Goal: Task Accomplishment & Management: Complete application form

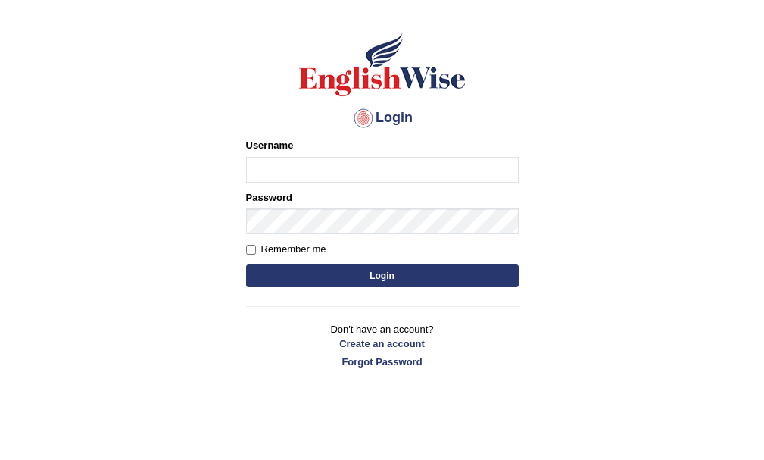
scroll to position [75, 0]
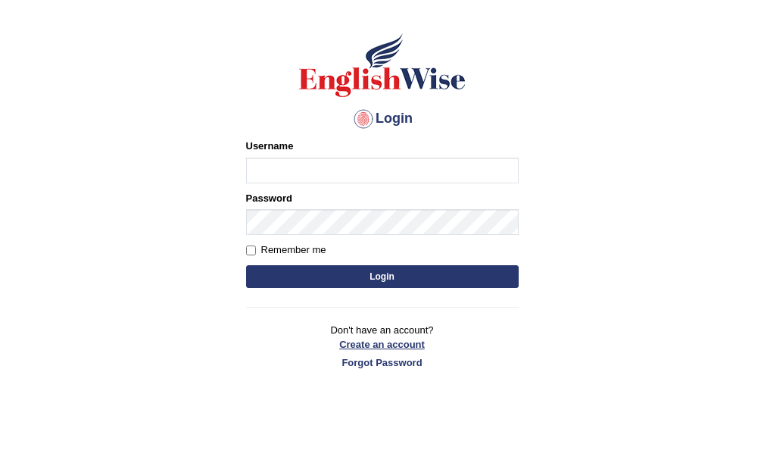
click at [381, 346] on link "Create an account" at bounding box center [382, 344] width 273 height 14
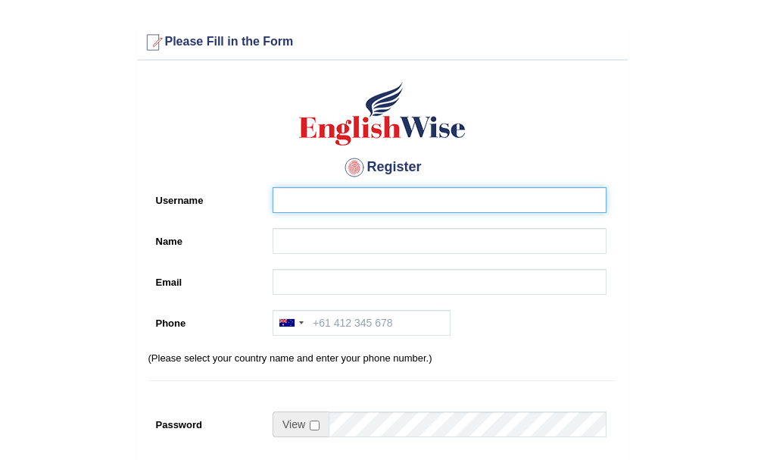
click at [360, 201] on input "Username" at bounding box center [440, 200] width 334 height 26
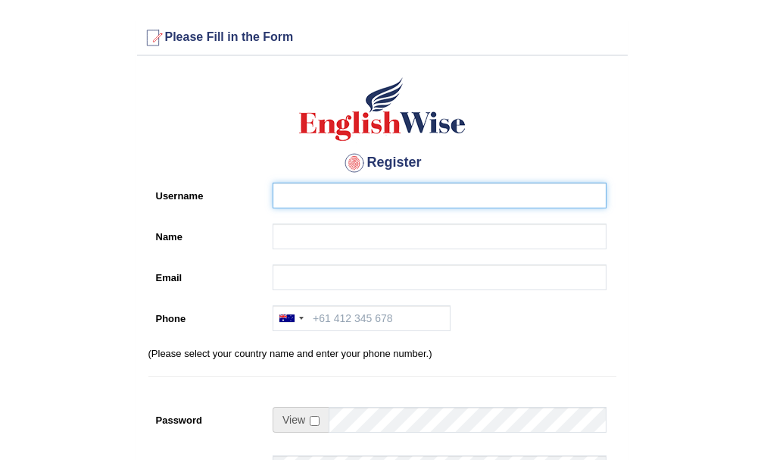
scroll to position [76, 0]
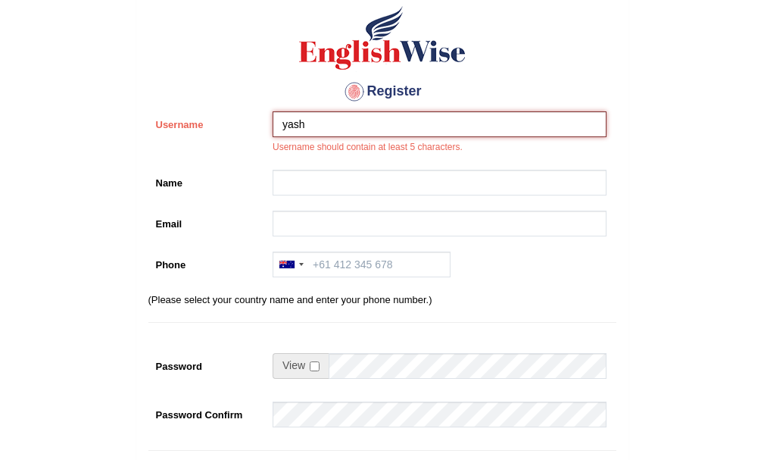
click at [371, 112] on input "yash" at bounding box center [440, 124] width 334 height 26
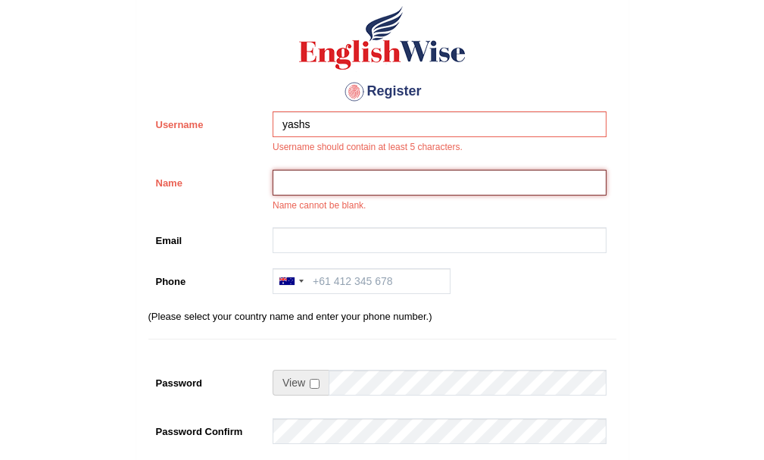
click at [354, 182] on input "Name" at bounding box center [440, 183] width 334 height 26
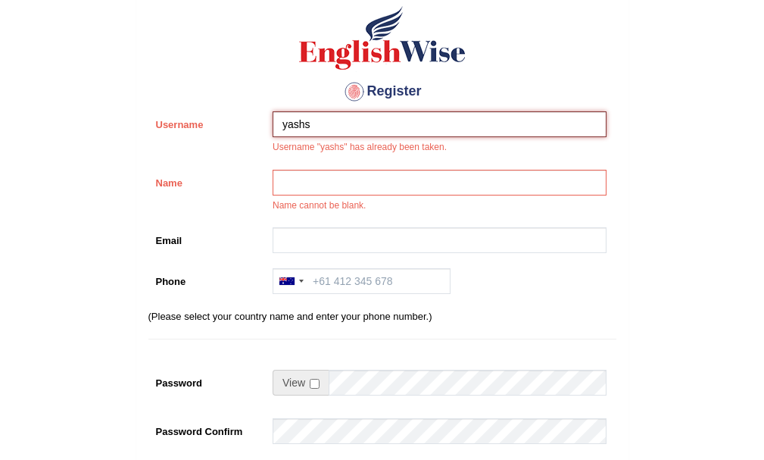
click at [343, 126] on input "yashs" at bounding box center [440, 124] width 334 height 26
type input "yashsaini"
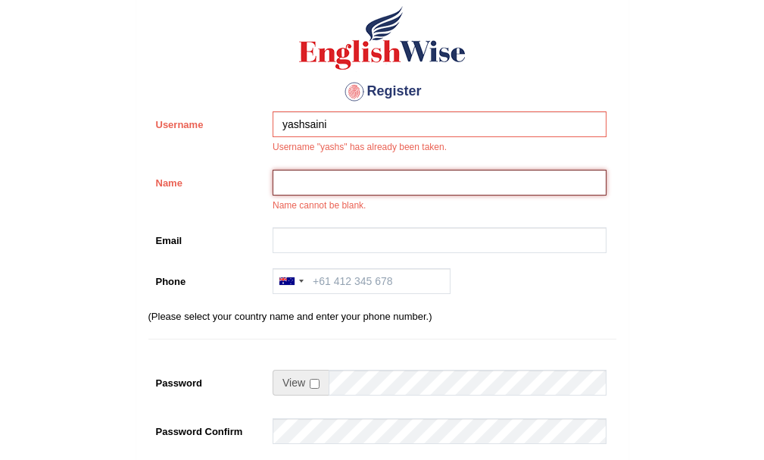
click at [354, 184] on input "Name" at bounding box center [440, 183] width 334 height 26
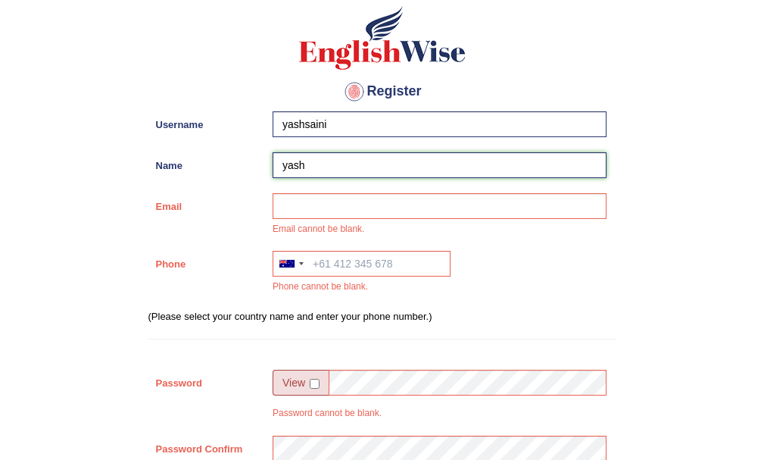
type input "yash"
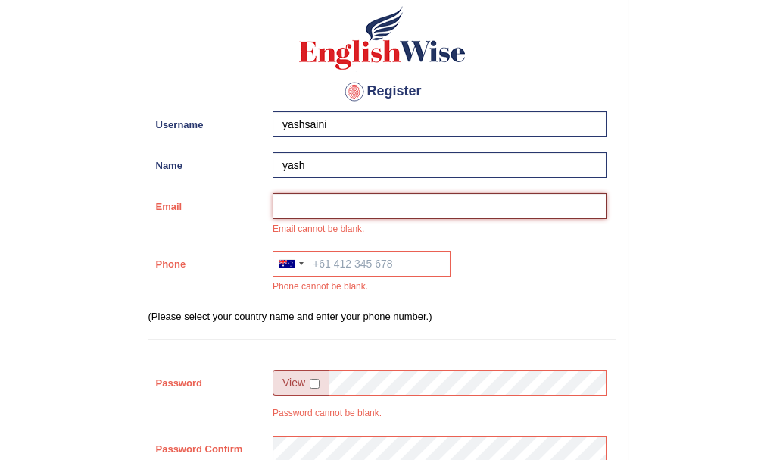
click at [479, 215] on input "Email" at bounding box center [440, 206] width 334 height 26
click at [485, 212] on input "Email" at bounding box center [440, 206] width 334 height 26
type input "yashsainijn@gmail.com"
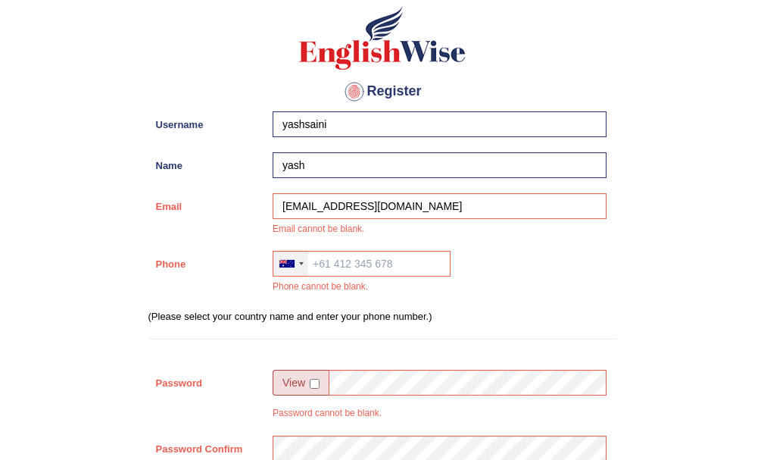
click at [288, 271] on div at bounding box center [290, 263] width 35 height 24
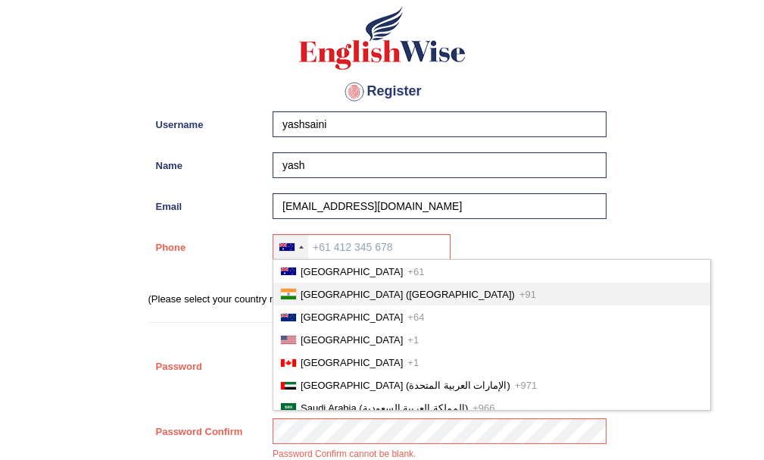
click at [332, 298] on span "India (भारत)" at bounding box center [408, 294] width 214 height 11
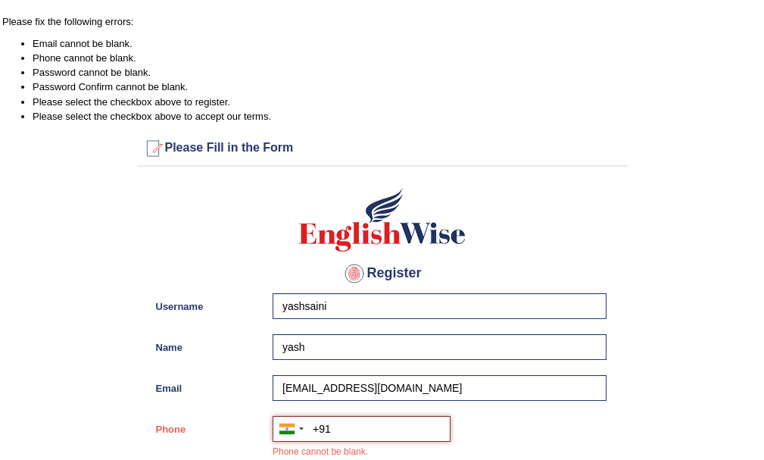
scroll to position [0, 0]
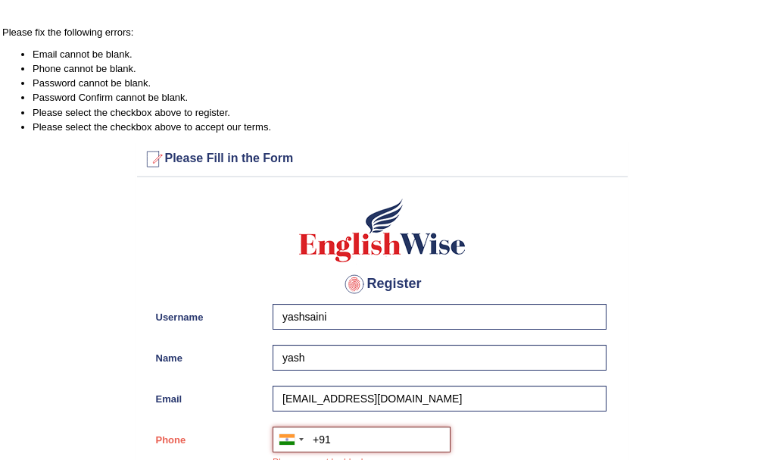
click at [379, 448] on input "+91" at bounding box center [362, 439] width 178 height 26
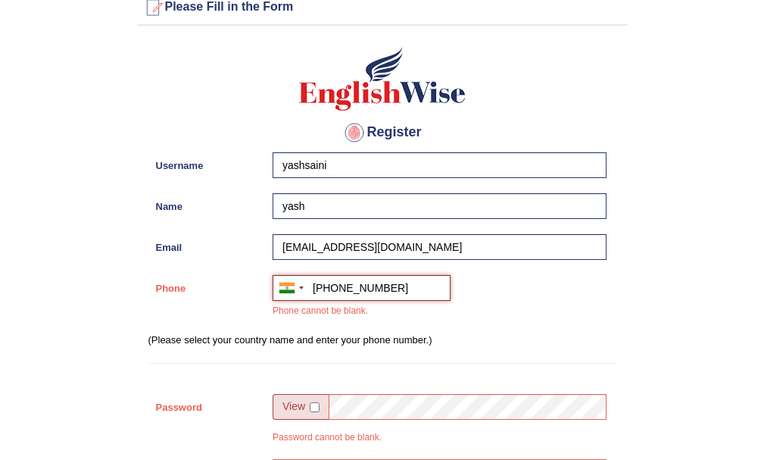
scroll to position [227, 0]
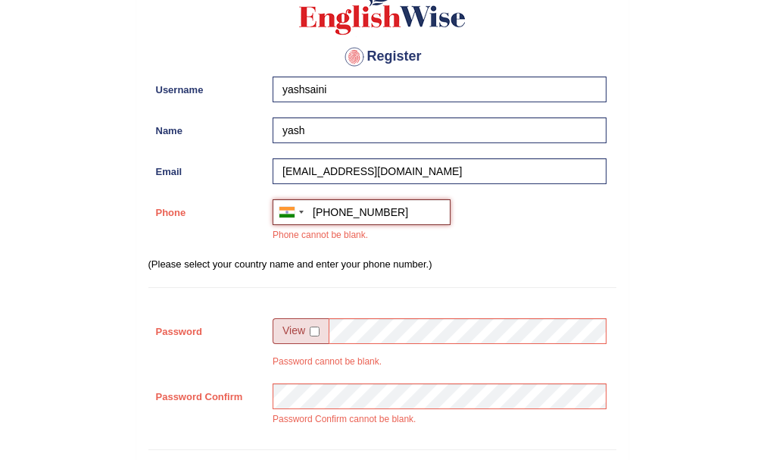
type input "+917988541442"
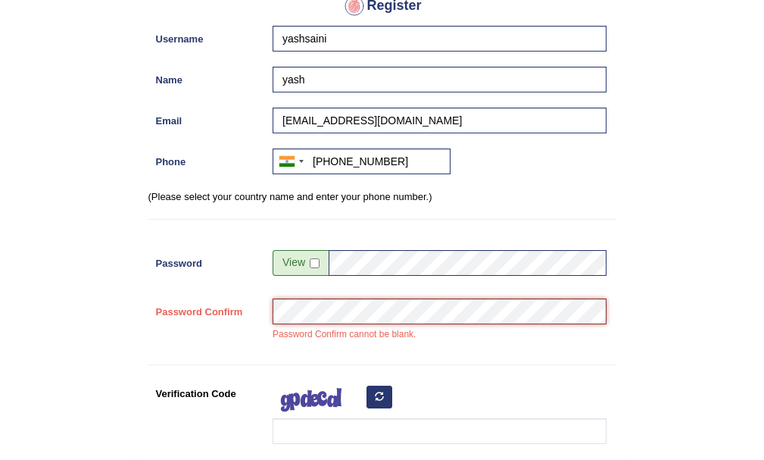
scroll to position [303, 0]
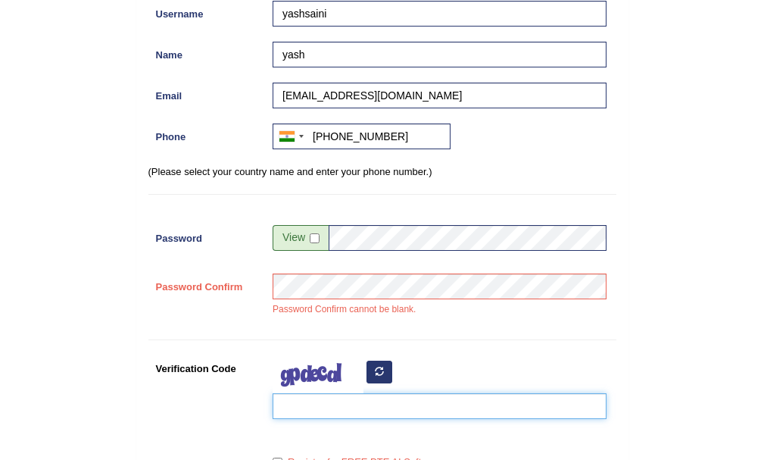
click at [394, 397] on input "Verification Code" at bounding box center [440, 406] width 334 height 26
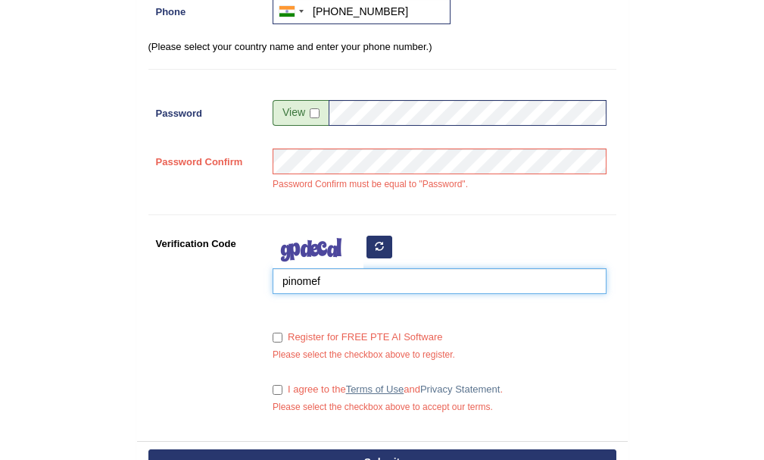
scroll to position [454, 0]
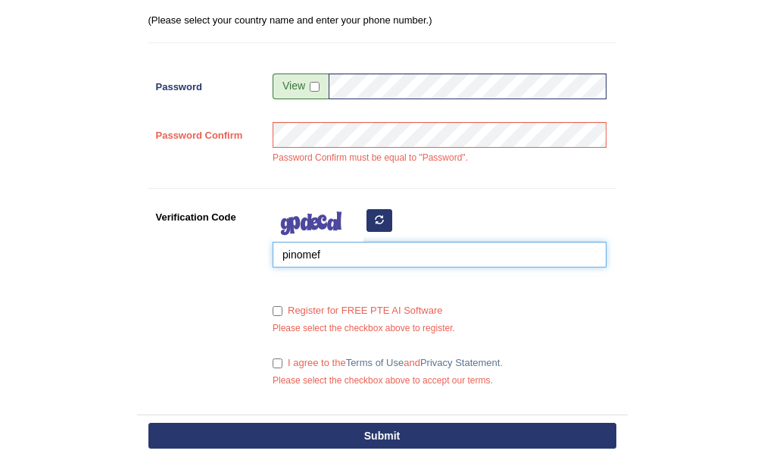
type input "pinomef"
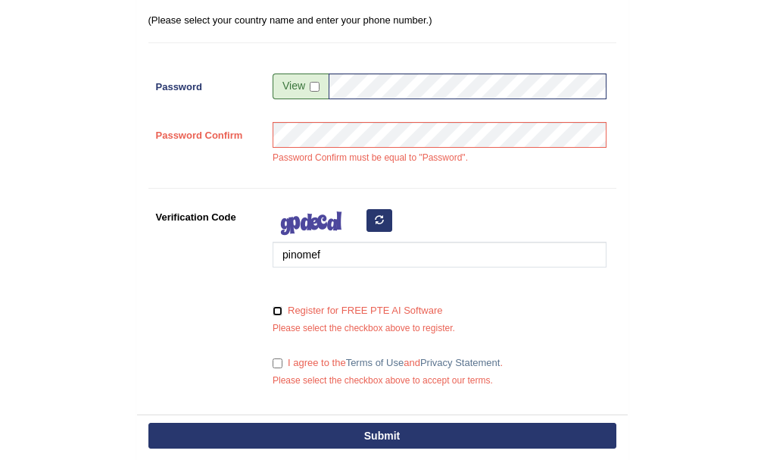
click at [278, 306] on input "Register for FREE PTE AI Software" at bounding box center [278, 311] width 10 height 10
checkbox input "true"
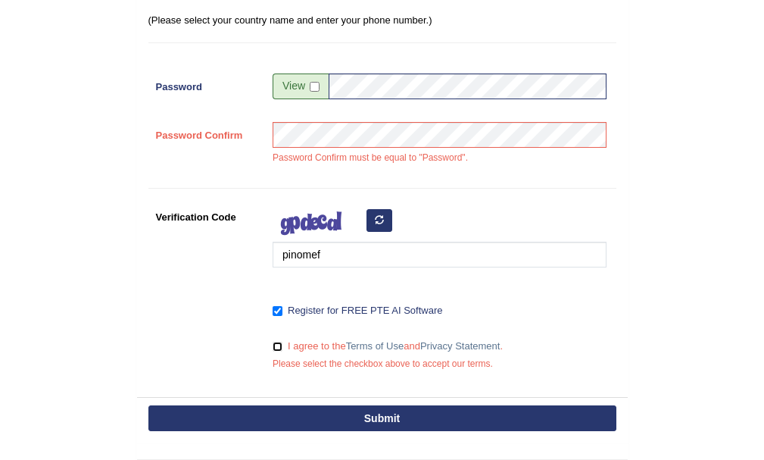
click at [279, 342] on input "I agree to the Terms of Use and Privacy Statement ." at bounding box center [278, 347] width 10 height 10
checkbox input "true"
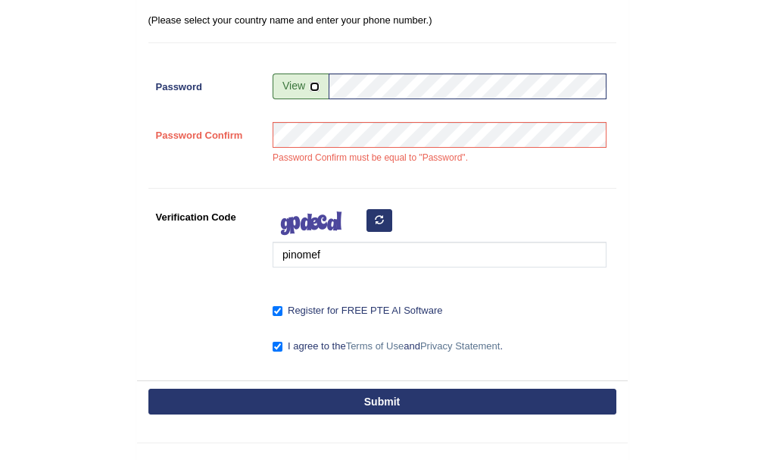
click at [315, 82] on input "checkbox" at bounding box center [315, 87] width 10 height 10
checkbox input "true"
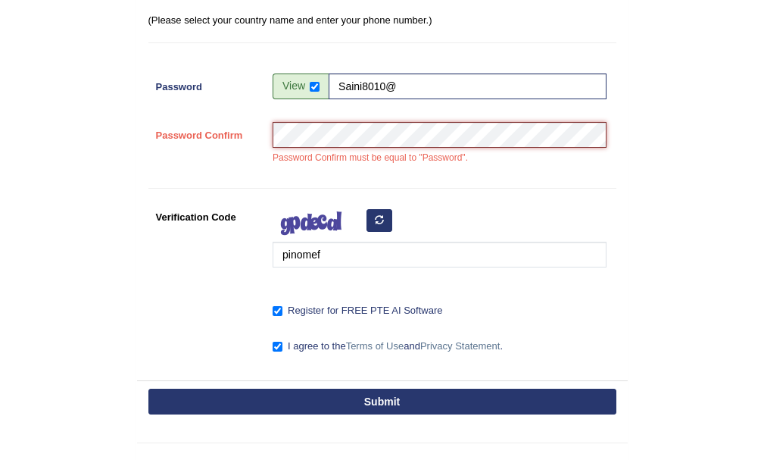
click at [148, 389] on button "Submit" at bounding box center [382, 402] width 468 height 26
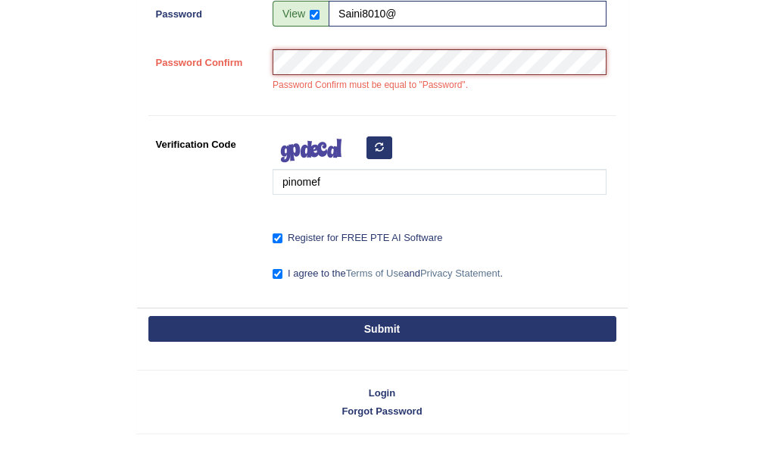
scroll to position [382, 0]
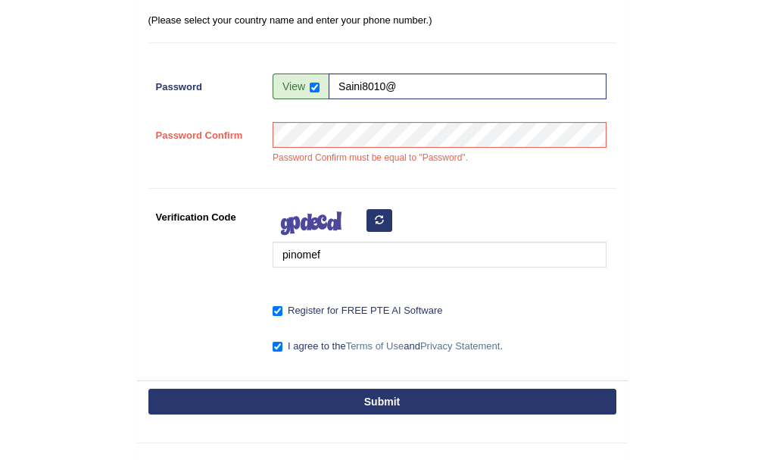
click at [483, 407] on button "Submit" at bounding box center [382, 402] width 468 height 26
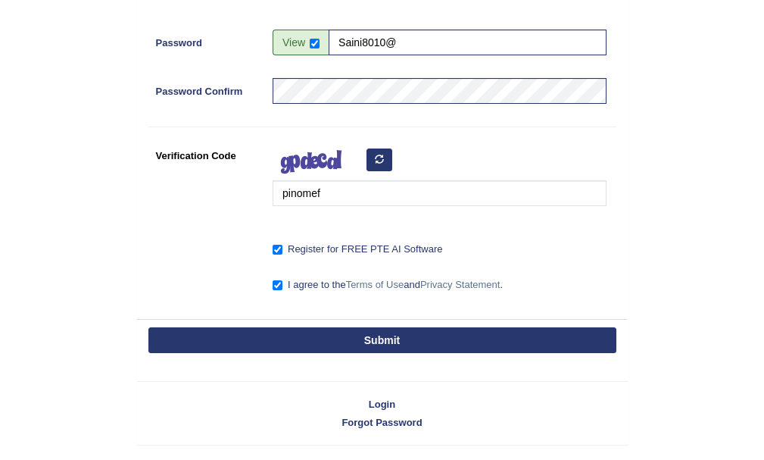
scroll to position [338, 0]
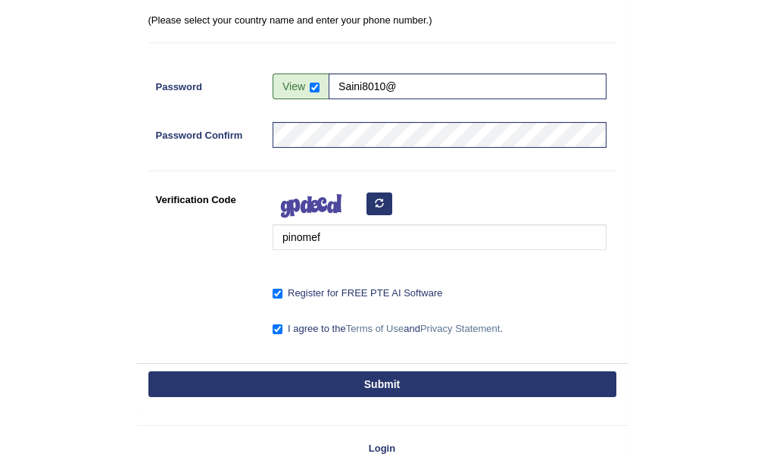
click at [485, 385] on button "Submit" at bounding box center [382, 384] width 468 height 26
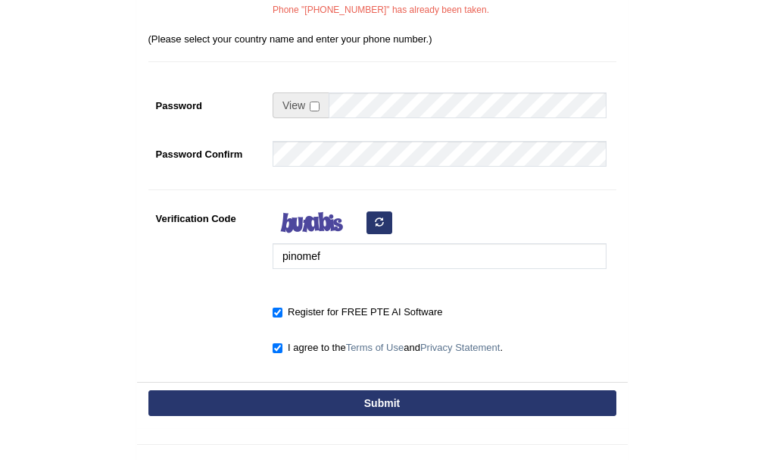
scroll to position [454, 0]
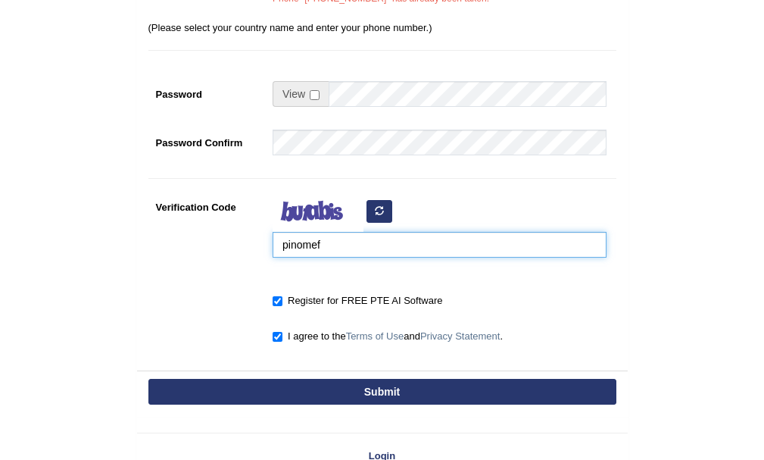
click at [354, 248] on input "pinomef" at bounding box center [440, 245] width 334 height 26
type input "p"
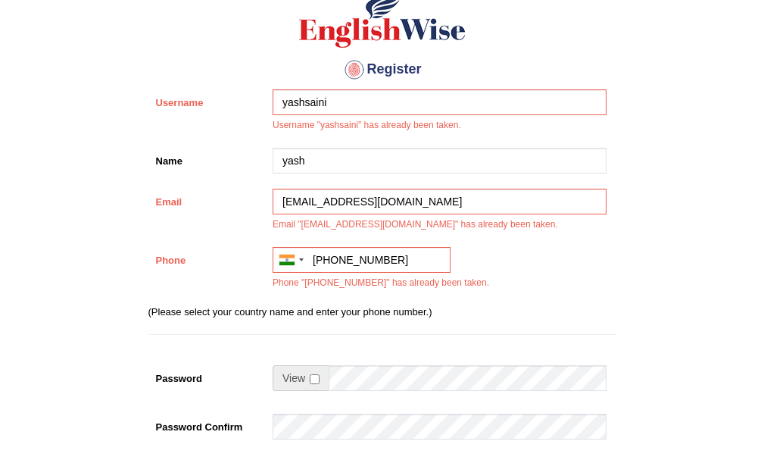
scroll to position [151, 0]
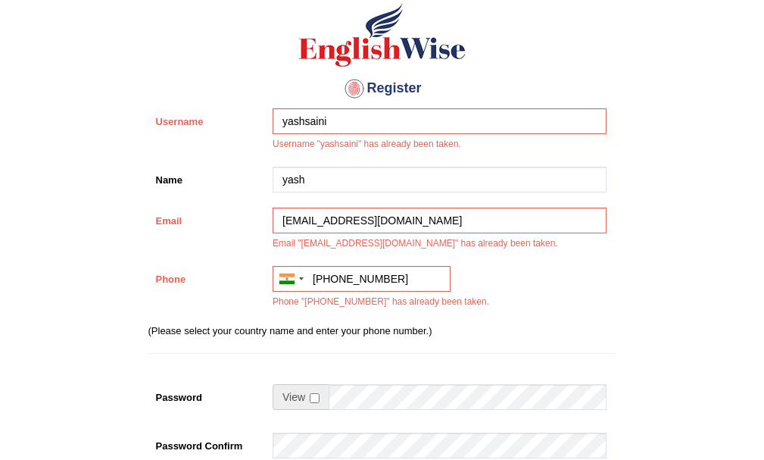
type input "wknixok"
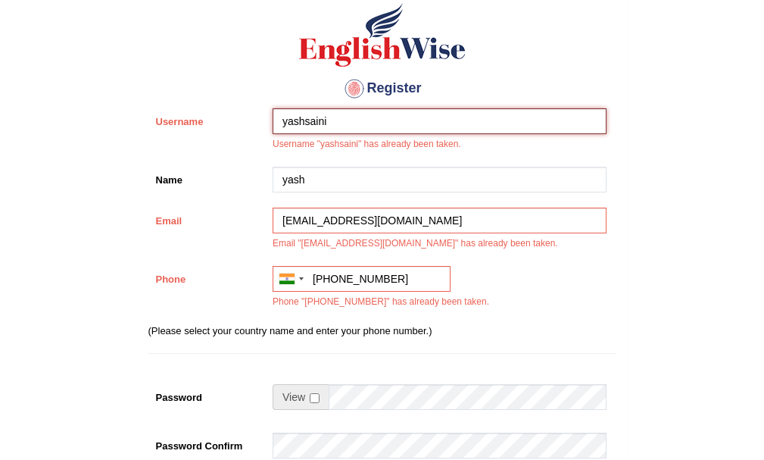
click at [348, 118] on input "yashsaini" at bounding box center [440, 121] width 334 height 26
type input "yogesh"
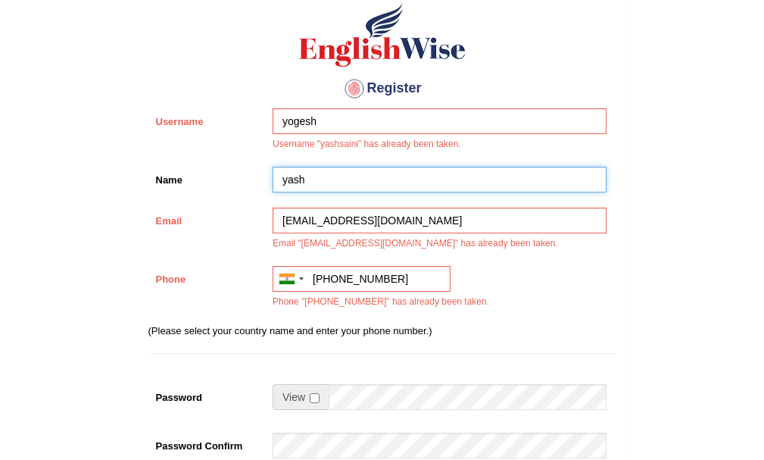
click at [327, 185] on input "yash" at bounding box center [440, 180] width 334 height 26
type input "y"
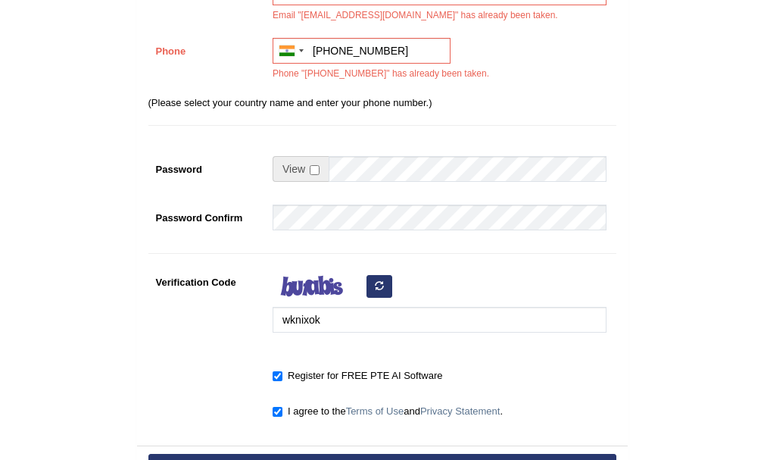
scroll to position [454, 0]
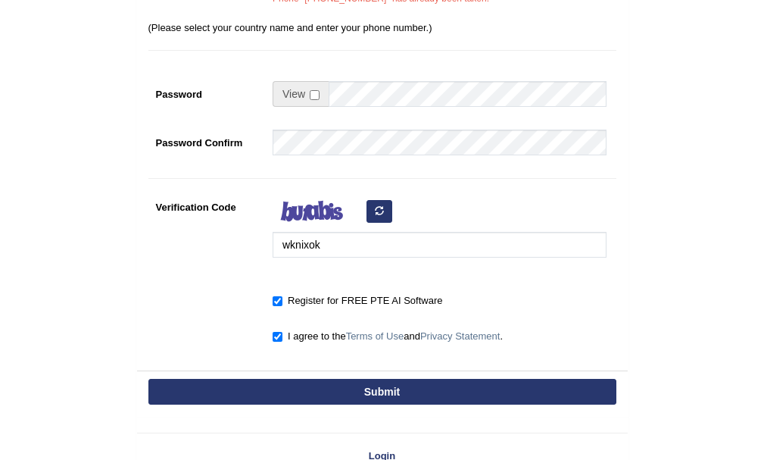
type input "Yogesh"
click at [380, 394] on button "Submit" at bounding box center [382, 392] width 468 height 26
type input "+917988541442"
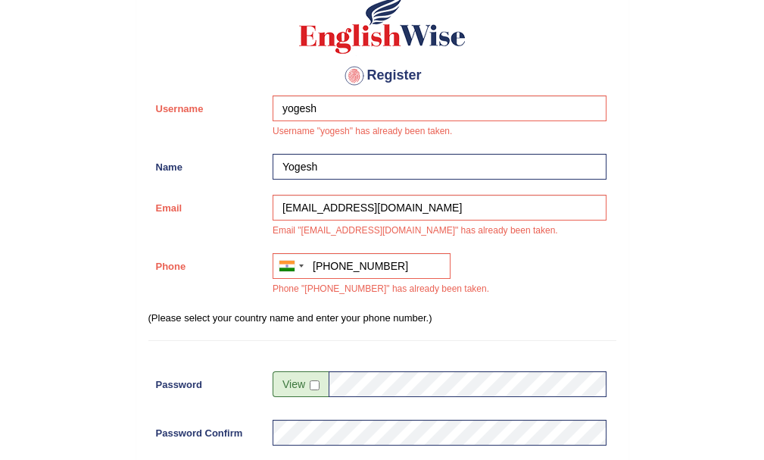
scroll to position [108, 0]
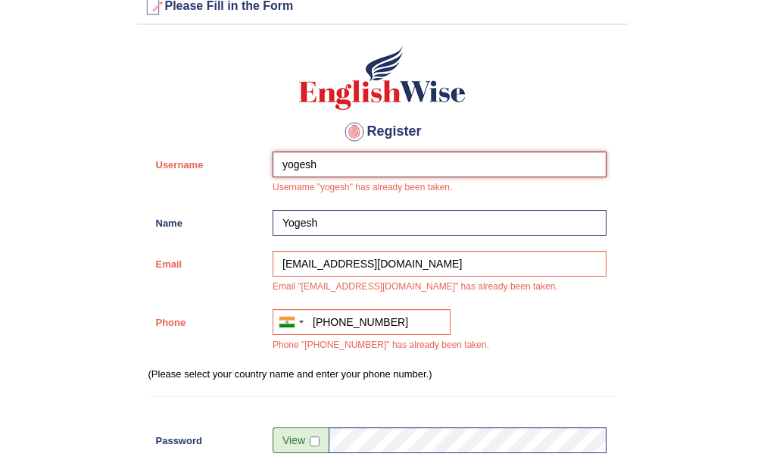
click at [361, 164] on input "yogesh" at bounding box center [440, 164] width 334 height 26
type input "y"
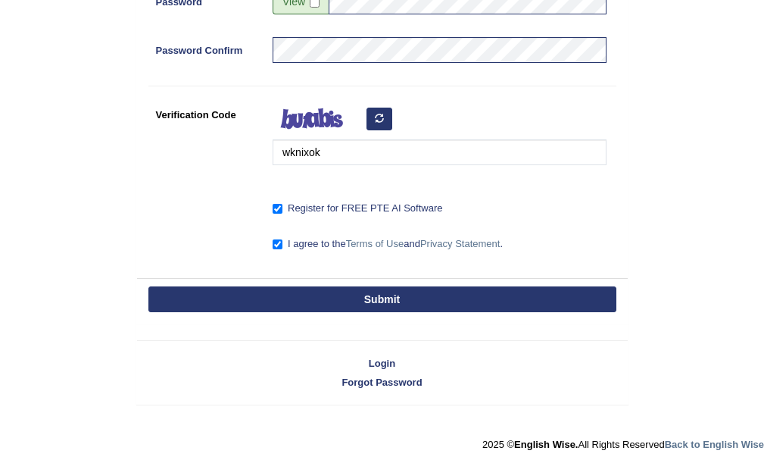
scroll to position [553, 0]
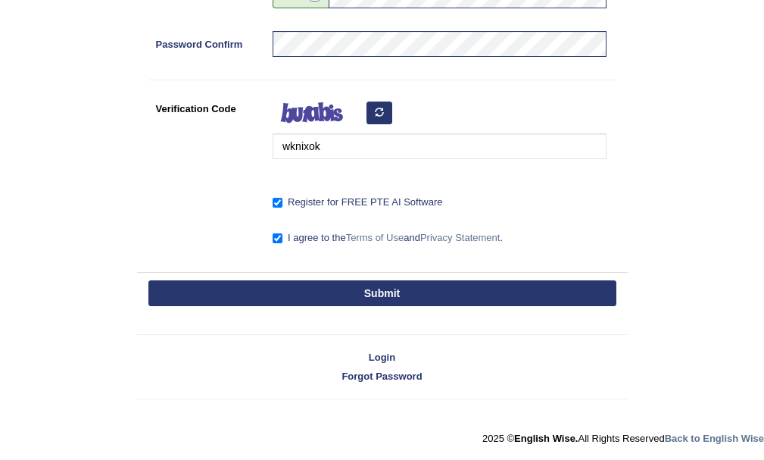
type input "nikobar"
click at [354, 292] on button "Submit" at bounding box center [382, 293] width 468 height 26
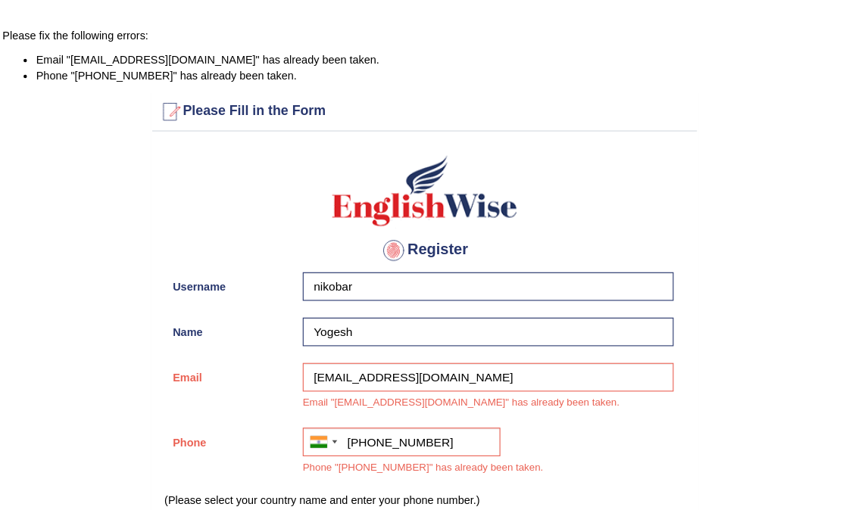
scroll to position [76, 0]
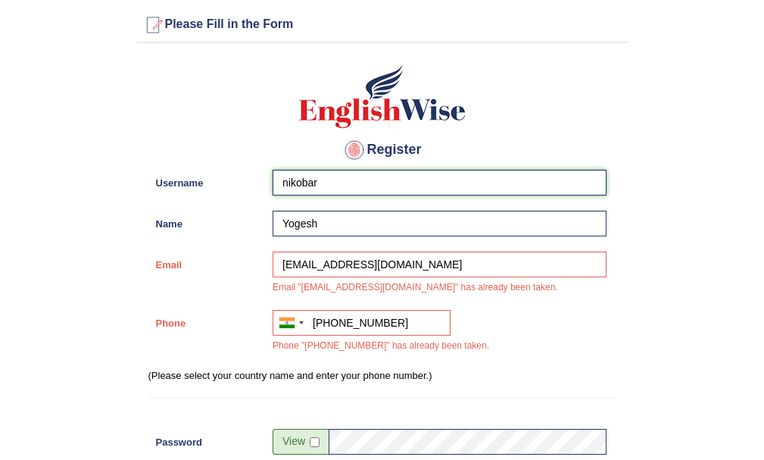
drag, startPoint x: 348, startPoint y: 184, endPoint x: 334, endPoint y: 198, distance: 19.8
click at [173, 235] on div "Register Username nikobar Name Yogesh Email yashsainijn@gmail.com Email "yashsa…" at bounding box center [382, 384] width 491 height 666
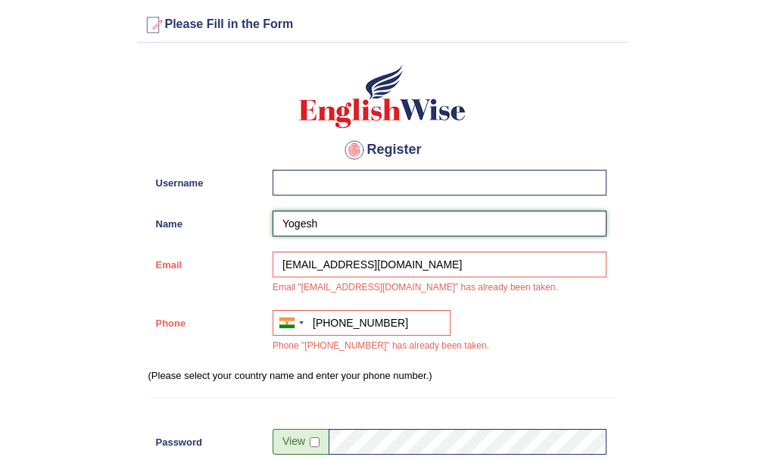
click at [435, 231] on input "Yogesh" at bounding box center [440, 224] width 334 height 26
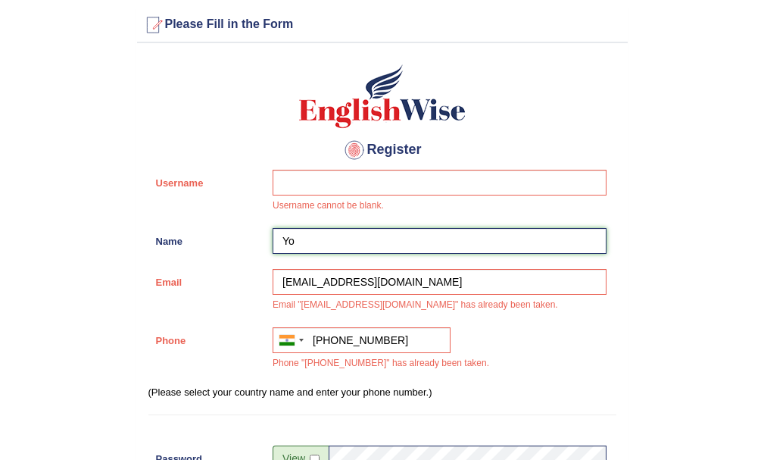
type input "Y"
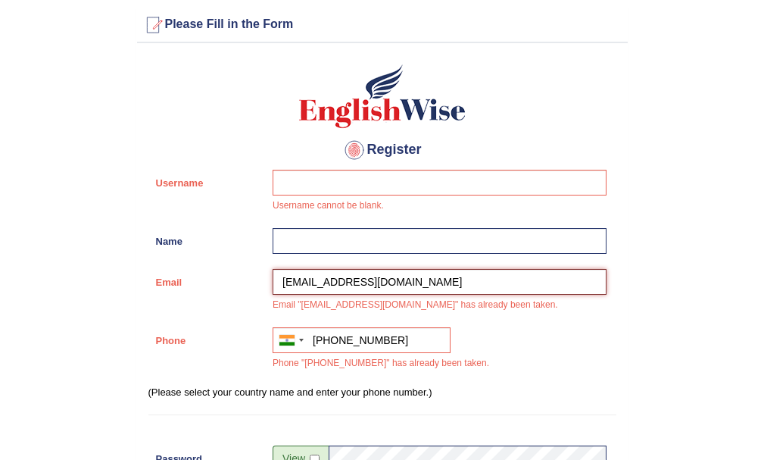
click at [331, 284] on input "yashsainijn@gmail.com" at bounding box center [440, 282] width 334 height 26
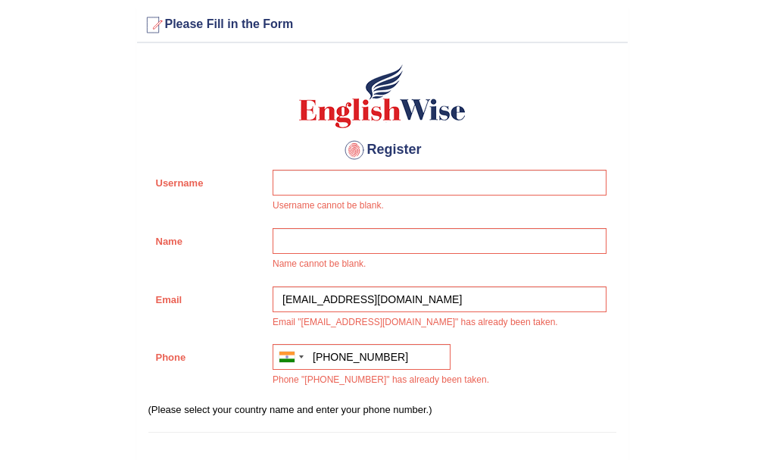
click at [335, 281] on div "Register Username Username cannot be blank. Name Name cannot be blank. Email ya…" at bounding box center [382, 401] width 491 height 701
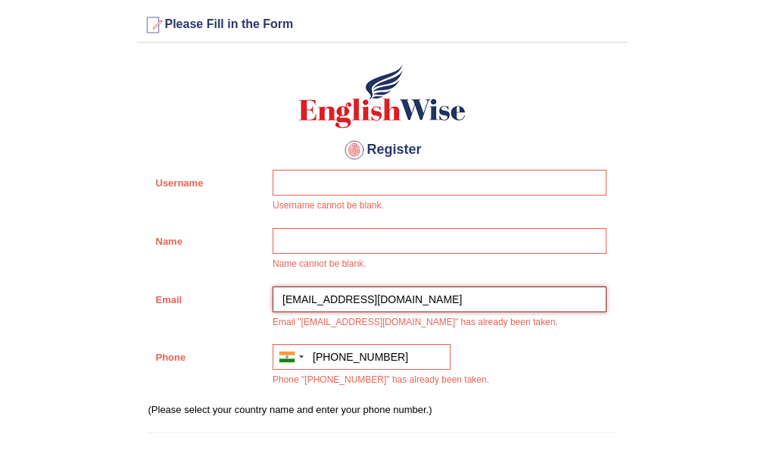
click at [333, 295] on input "yashsainijn@gmail.com" at bounding box center [440, 299] width 334 height 26
type input "@gmail.com"
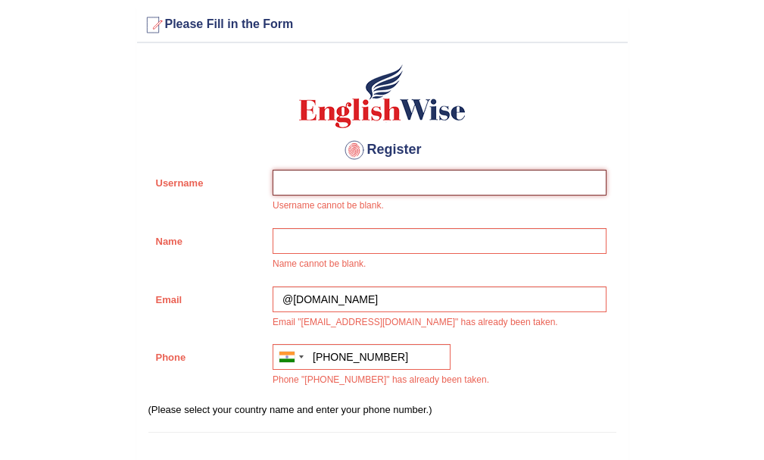
click at [353, 179] on input "Username" at bounding box center [440, 183] width 334 height 26
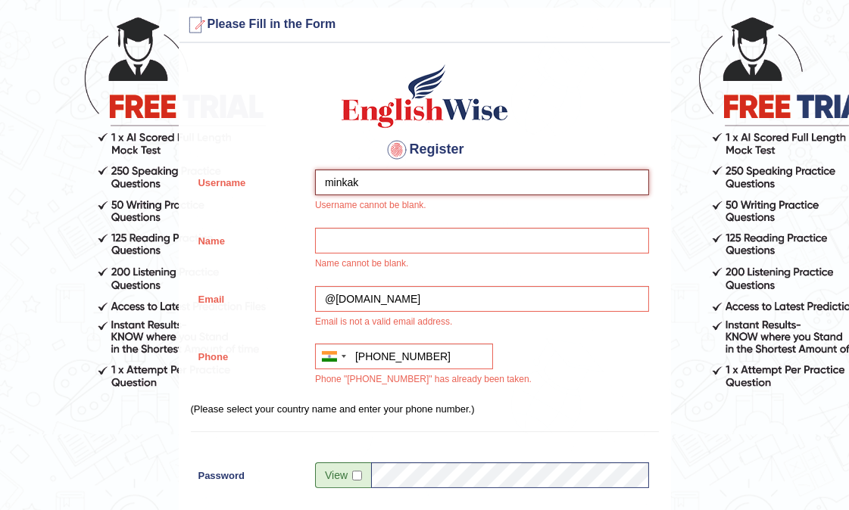
click at [398, 185] on input "minkak" at bounding box center [482, 183] width 334 height 26
click at [358, 179] on input "minkak_22" at bounding box center [482, 183] width 334 height 26
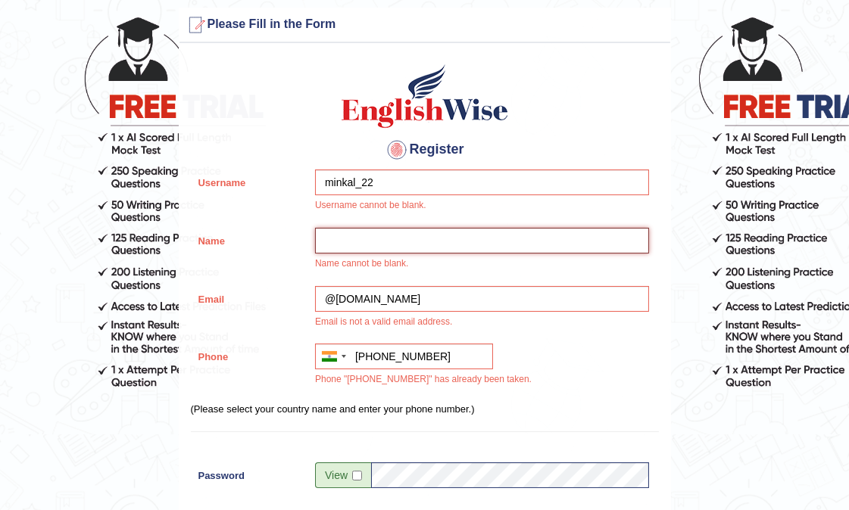
click at [452, 245] on input "Name" at bounding box center [482, 241] width 334 height 26
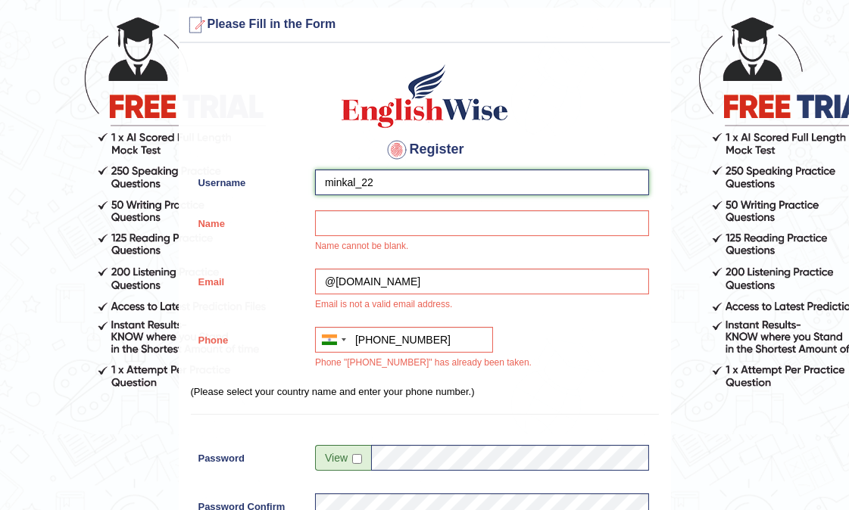
click at [389, 187] on input "minkal_22" at bounding box center [482, 183] width 334 height 26
type input "minkal_21"
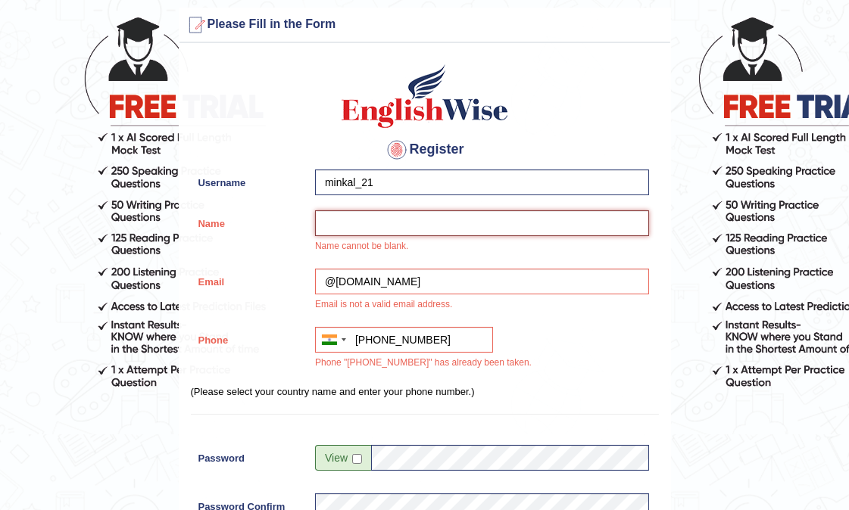
click at [386, 223] on input "Name" at bounding box center [482, 224] width 334 height 26
type input "minkal"
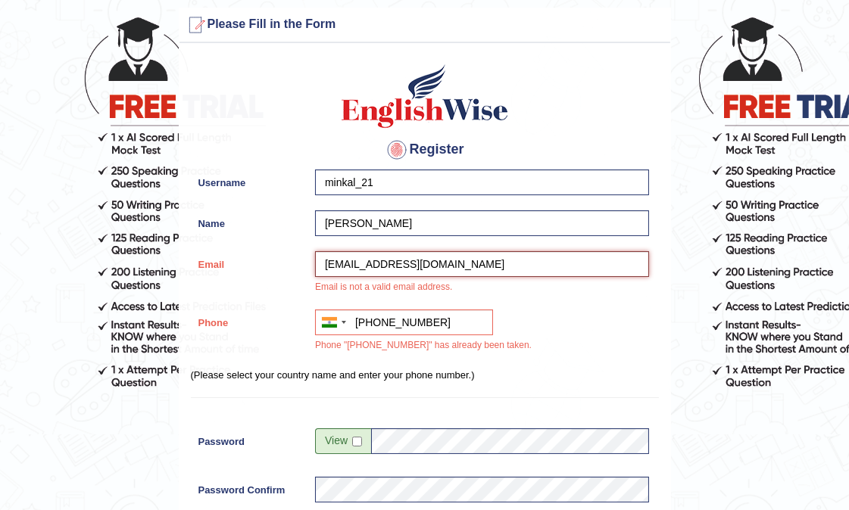
type input "[EMAIL_ADDRESS][DOMAIN_NAME]"
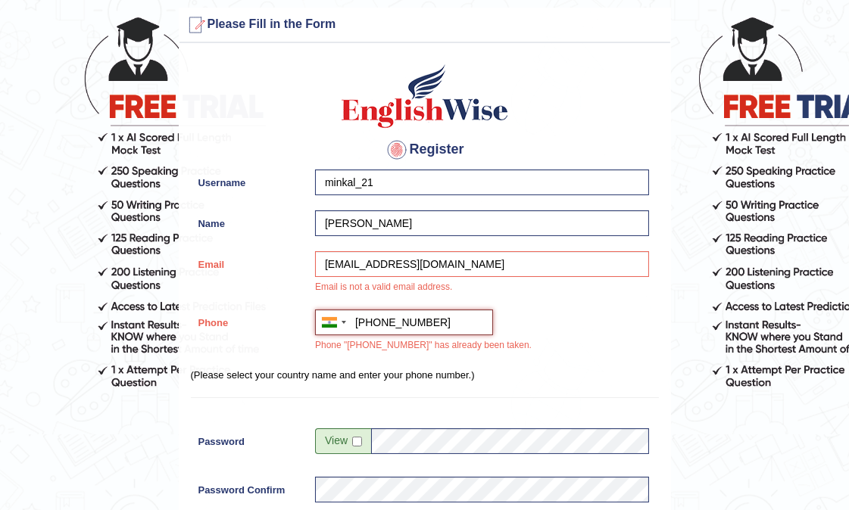
click at [442, 315] on input "+917988541442" at bounding box center [404, 323] width 178 height 26
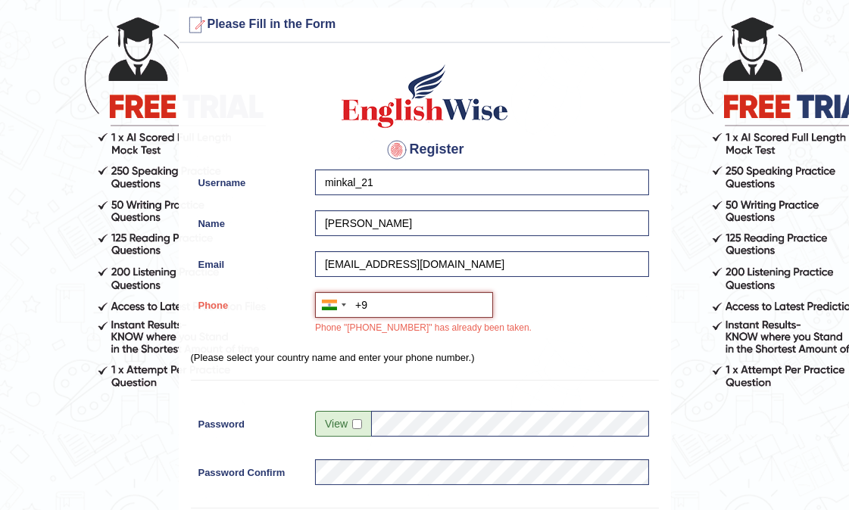
type input "+"
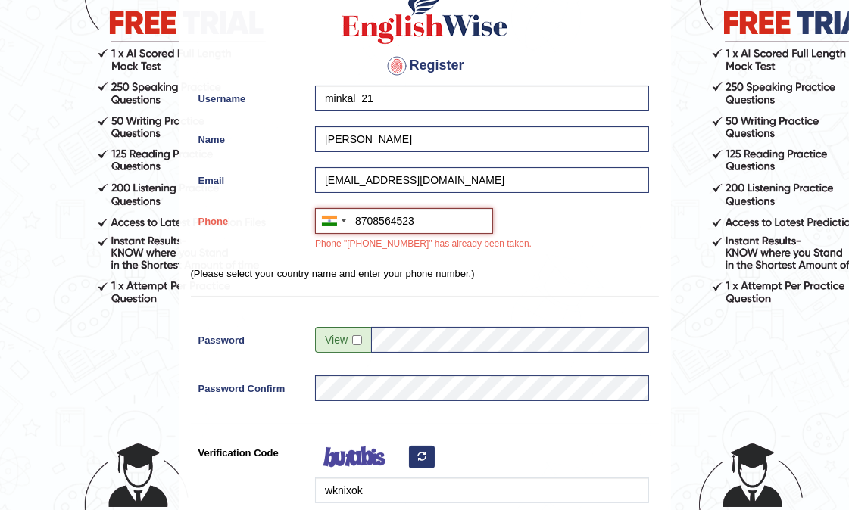
type input "8708564523"
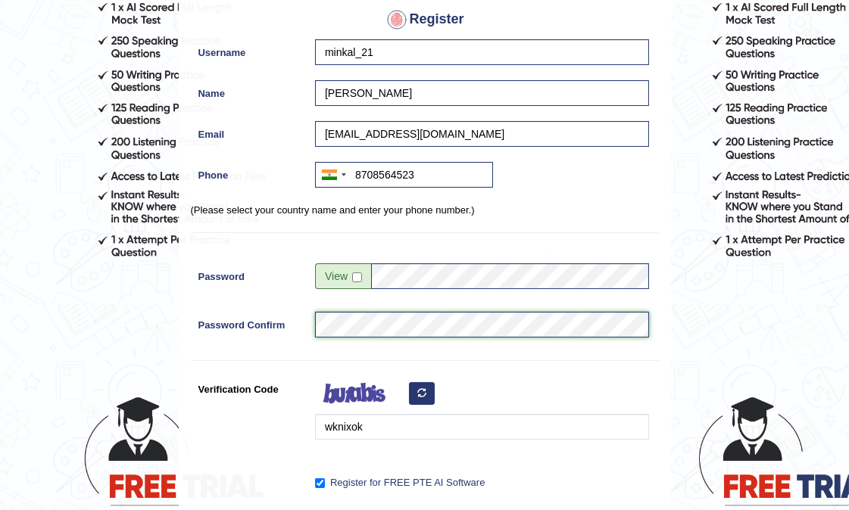
scroll to position [244, 0]
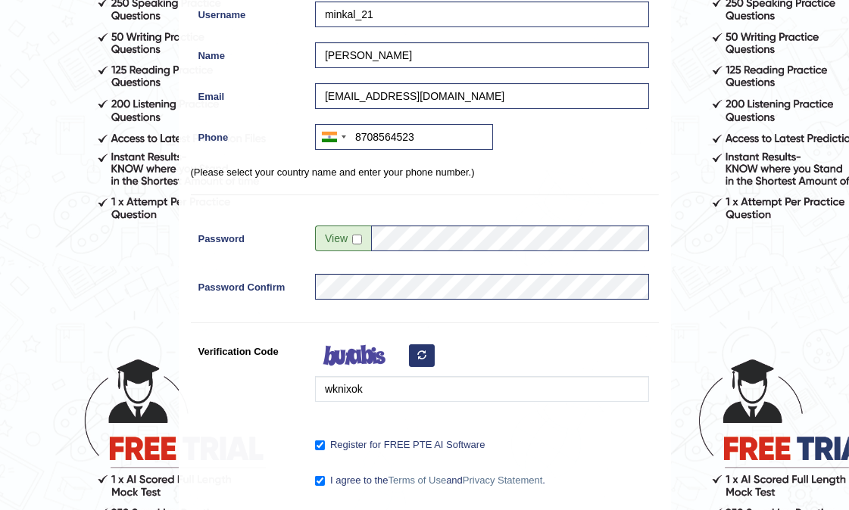
click at [426, 354] on icon "button" at bounding box center [421, 355] width 9 height 9
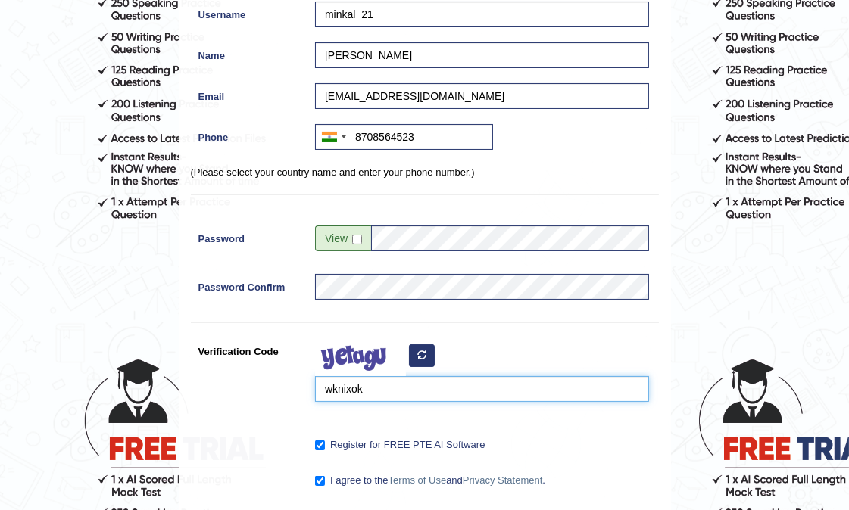
click at [419, 389] on input "wknixok" at bounding box center [482, 389] width 334 height 26
type input "w"
click at [342, 392] on input "agxaxa" at bounding box center [482, 389] width 334 height 26
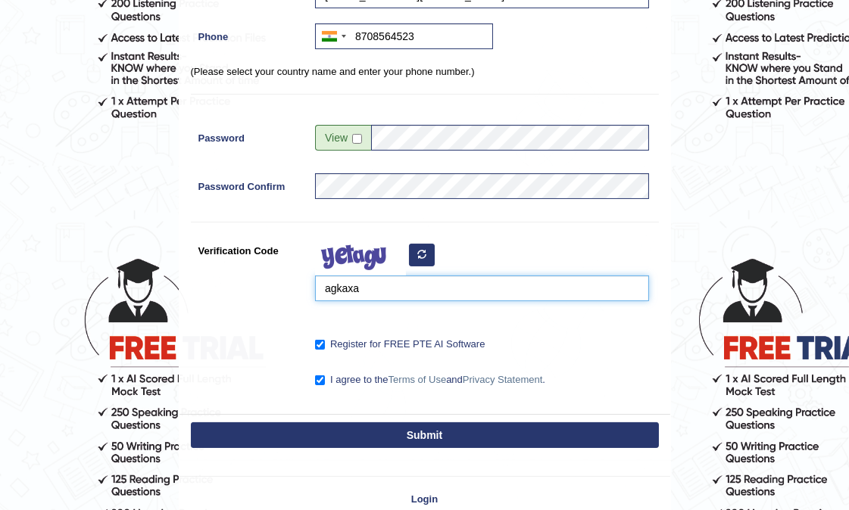
scroll to position [351, 0]
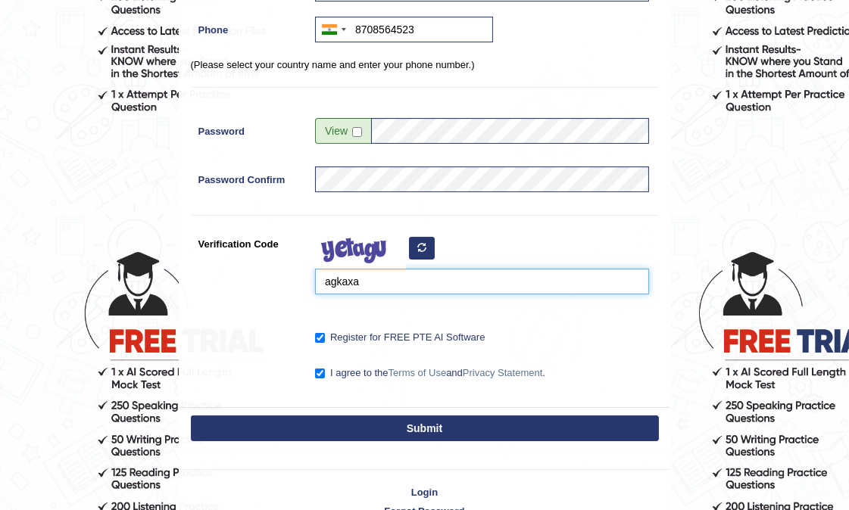
type input "agkaxa"
click at [442, 429] on button "Submit" at bounding box center [425, 429] width 468 height 26
type input "+918708564523"
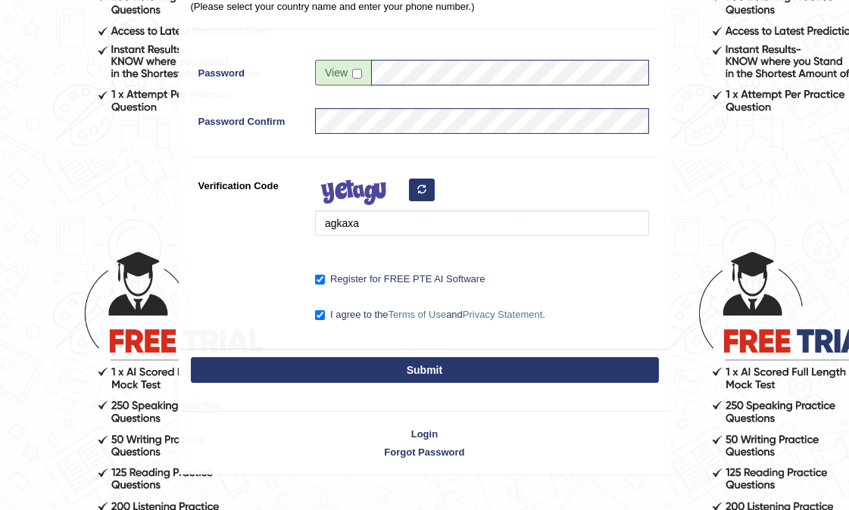
scroll to position [293, 0]
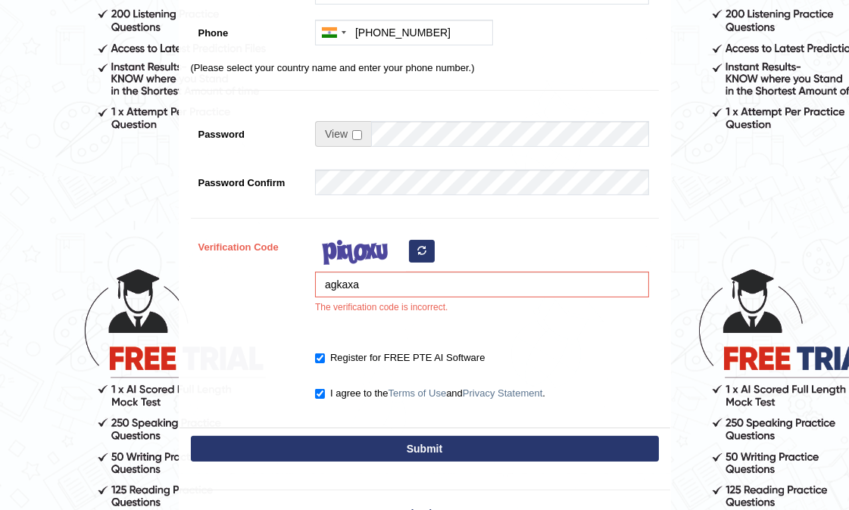
scroll to position [336, 0]
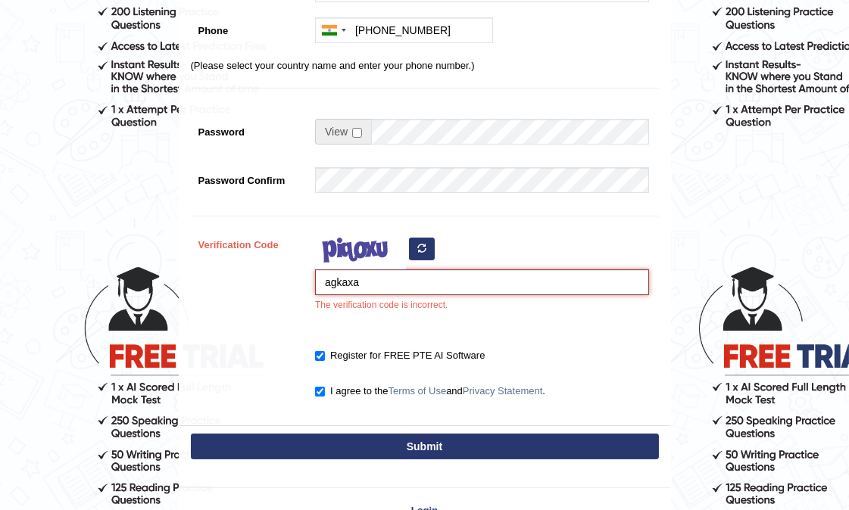
click at [343, 281] on input "agkaxa" at bounding box center [482, 283] width 334 height 26
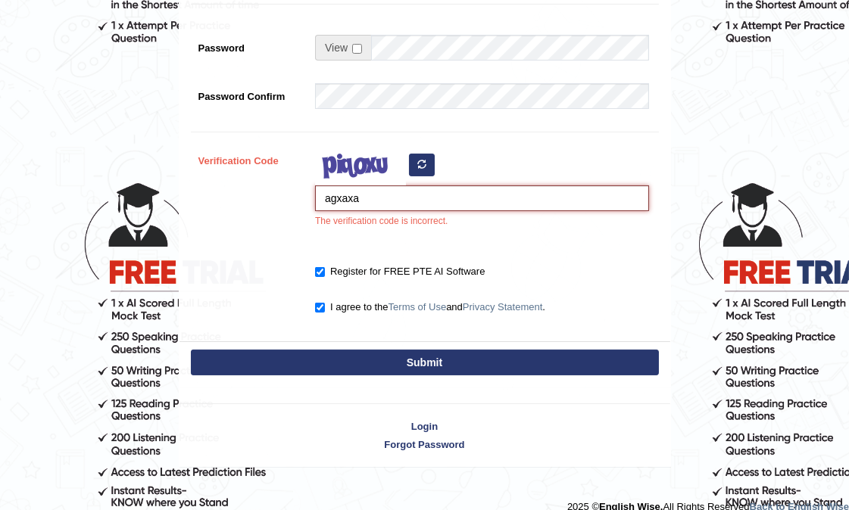
type input "agxaxa"
click at [364, 360] on button "Submit" at bounding box center [425, 363] width 468 height 26
type input "+918708564523"
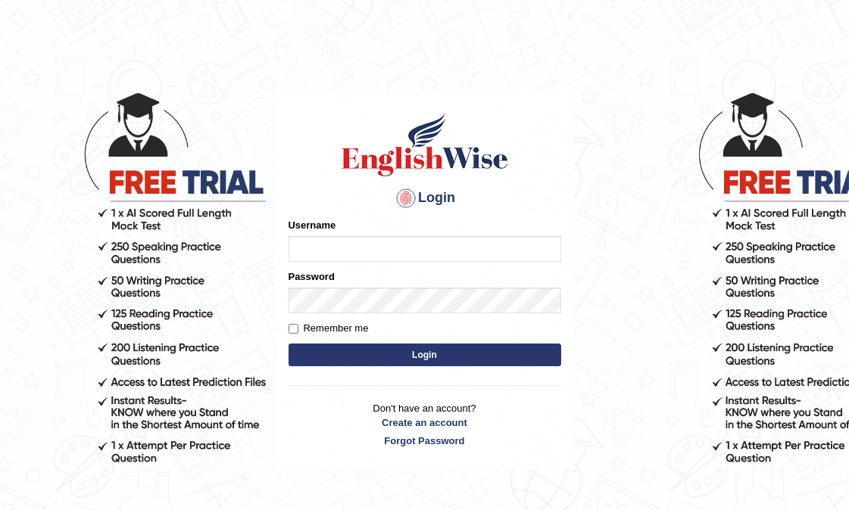
scroll to position [84, 0]
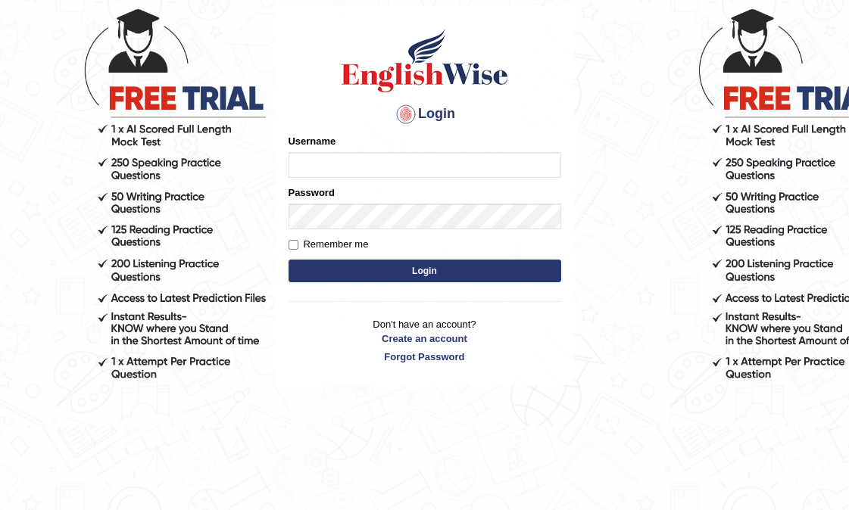
click at [438, 167] on input "Username" at bounding box center [425, 165] width 273 height 26
type input "[EMAIL_ADDRESS][DOMAIN_NAME]"
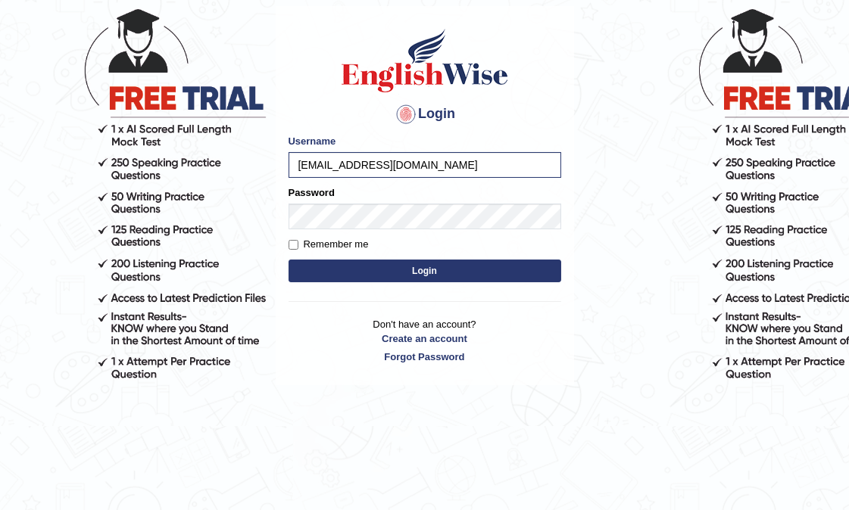
click at [460, 276] on button "Login" at bounding box center [425, 271] width 273 height 23
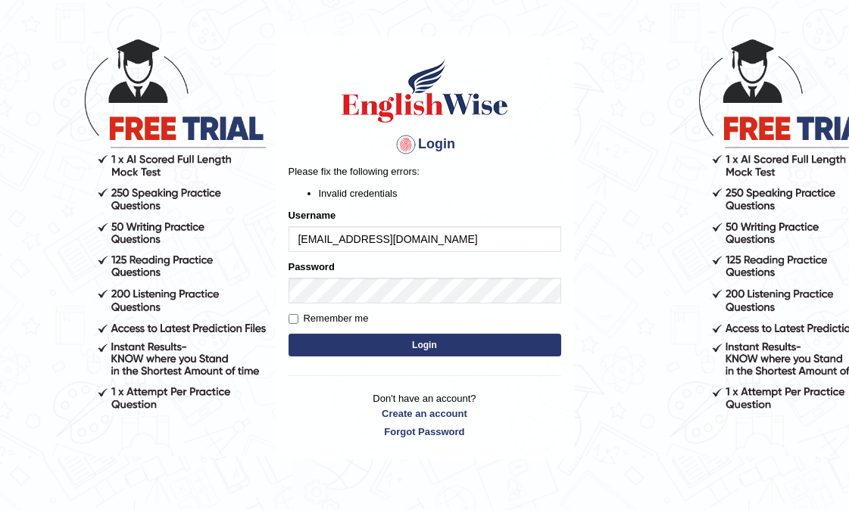
scroll to position [84, 0]
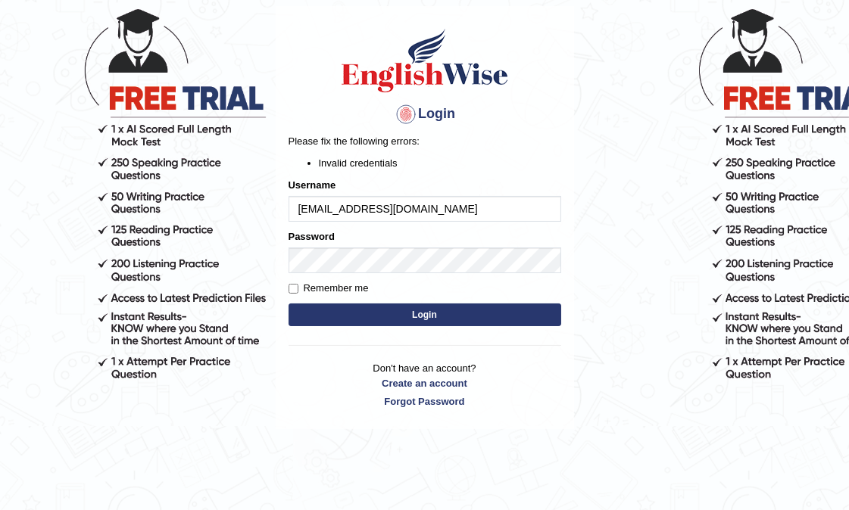
click at [410, 312] on button "Login" at bounding box center [425, 315] width 273 height 23
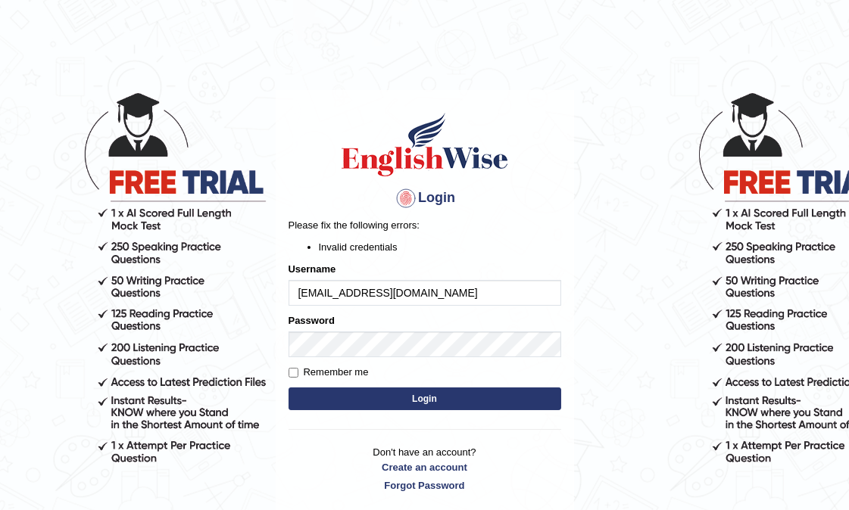
click at [414, 404] on button "Login" at bounding box center [425, 399] width 273 height 23
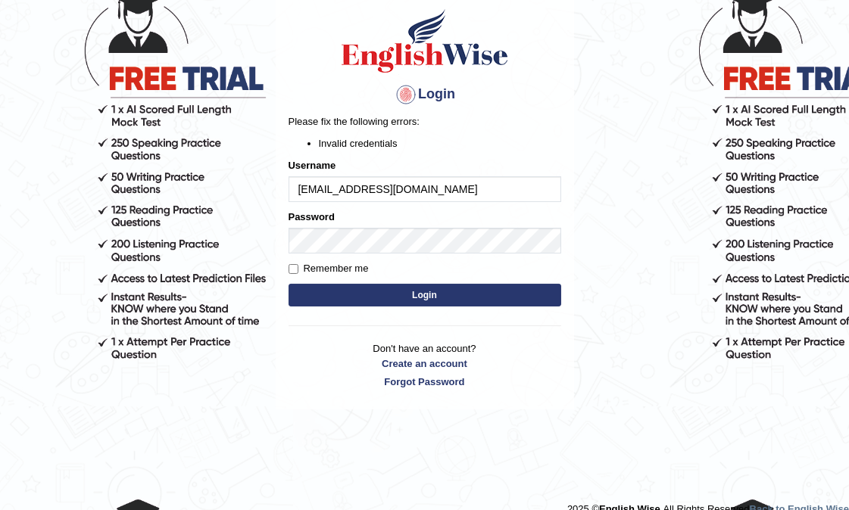
scroll to position [124, 0]
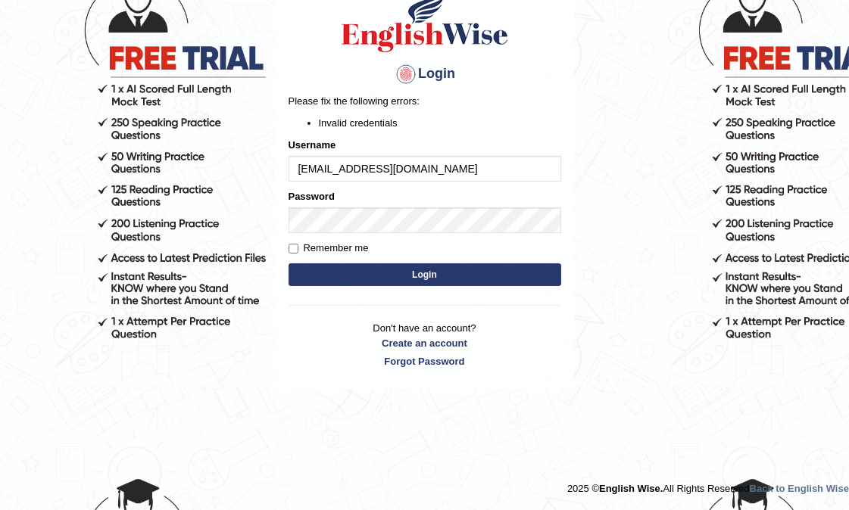
click at [414, 273] on button "Login" at bounding box center [425, 275] width 273 height 23
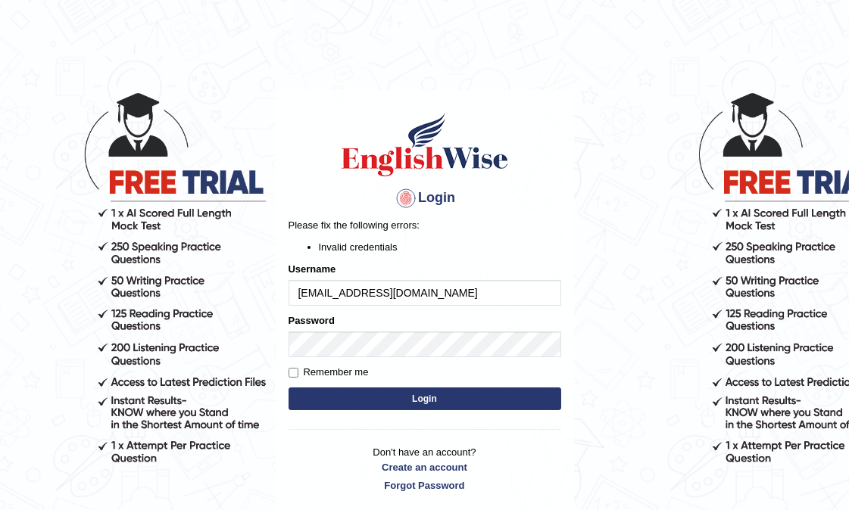
click at [442, 398] on button "Login" at bounding box center [425, 399] width 273 height 23
click at [447, 403] on button "Login" at bounding box center [425, 399] width 273 height 23
click at [447, 400] on button "Login" at bounding box center [425, 399] width 273 height 23
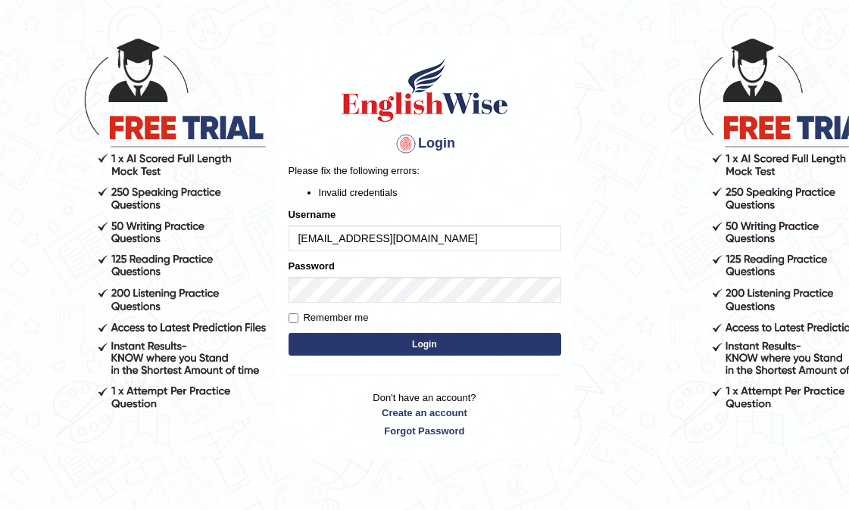
scroll to position [84, 0]
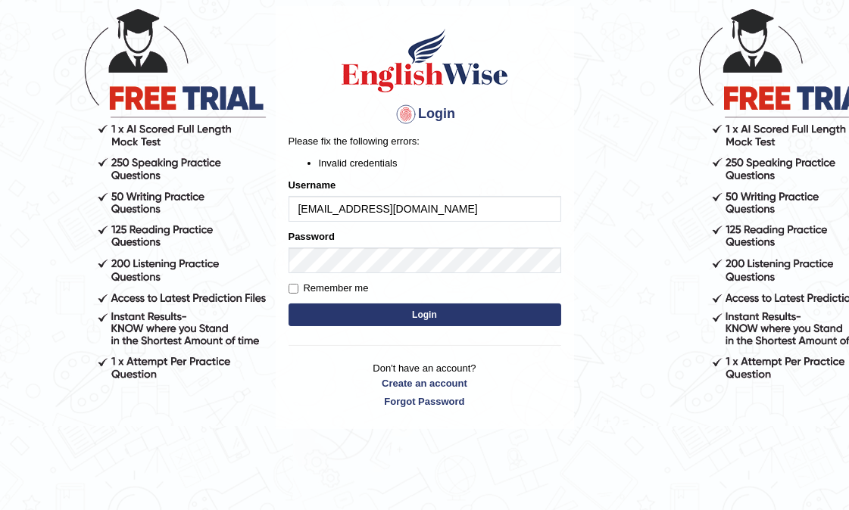
click at [303, 208] on input "[EMAIL_ADDRESS][DOMAIN_NAME]" at bounding box center [425, 209] width 273 height 26
click at [477, 207] on input "[EMAIL_ADDRESS][DOMAIN_NAME]" at bounding box center [425, 209] width 273 height 26
type input "s"
type input "minkal_21"
click at [472, 314] on button "Login" at bounding box center [425, 315] width 273 height 23
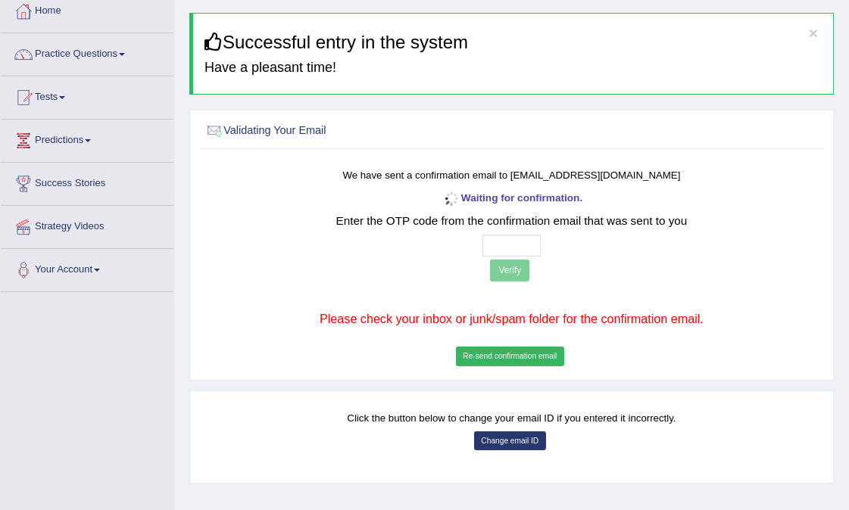
scroll to position [168, 0]
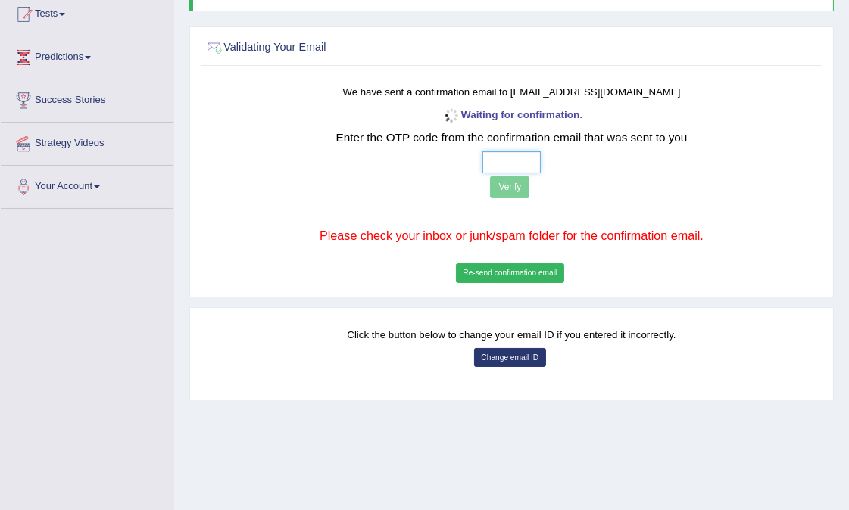
click at [495, 161] on input "text" at bounding box center [511, 162] width 58 height 22
